Goal: Check status: Check status

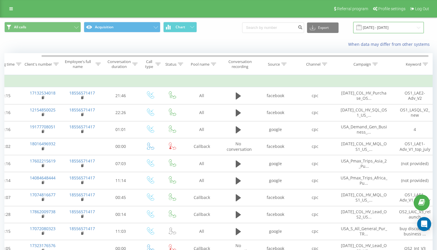
click at [381, 24] on input "[DATE] - [DATE]" at bounding box center [388, 27] width 71 height 11
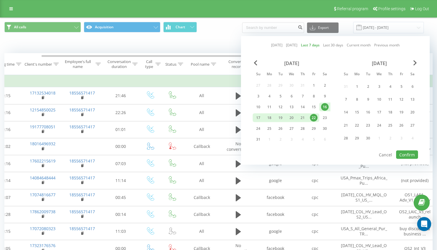
click at [296, 47] on link "[DATE]" at bounding box center [291, 45] width 11 height 6
click at [405, 153] on button "Confirm" at bounding box center [407, 155] width 22 height 8
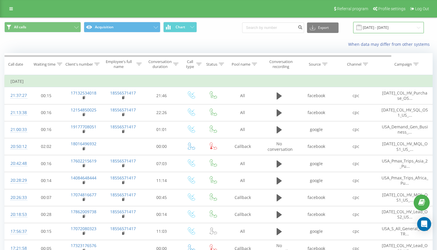
click at [396, 26] on input "[DATE] - [DATE]" at bounding box center [388, 27] width 71 height 11
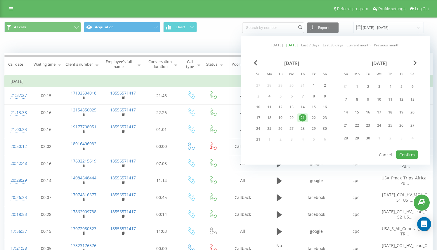
click at [312, 47] on link "Last 7 days" at bounding box center [310, 45] width 18 height 6
click at [414, 154] on button "Confirm" at bounding box center [407, 155] width 22 height 8
type input "[DATE] - [DATE]"
